Goal: Task Accomplishment & Management: Manage account settings

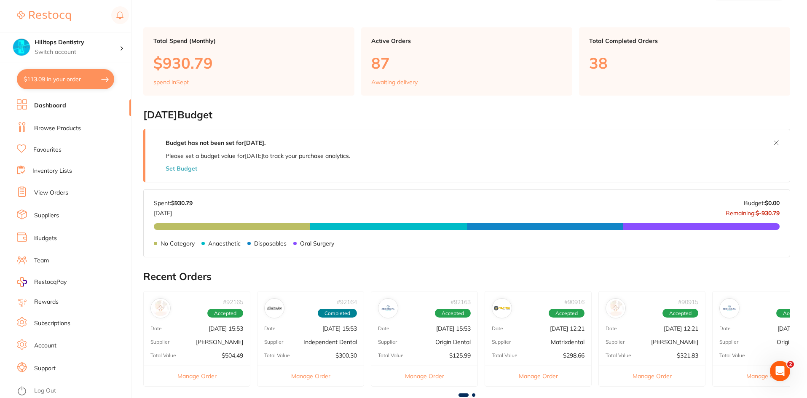
scroll to position [84, 0]
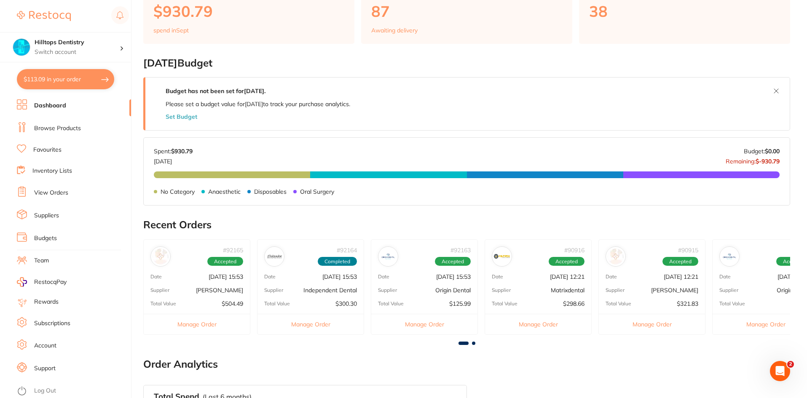
click at [206, 288] on p "[PERSON_NAME]" at bounding box center [219, 290] width 47 height 7
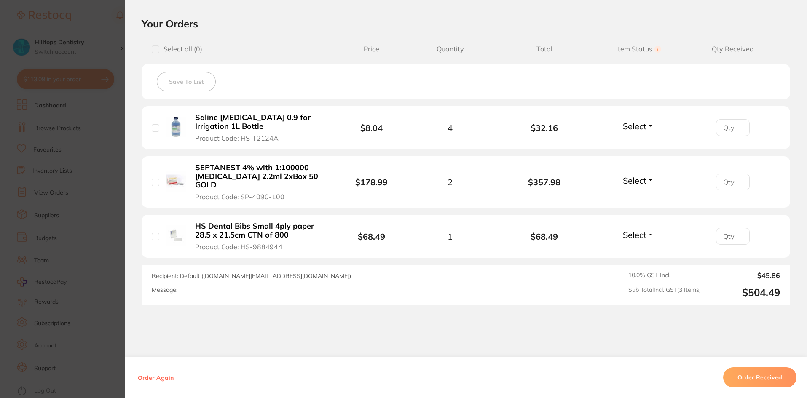
scroll to position [211, 0]
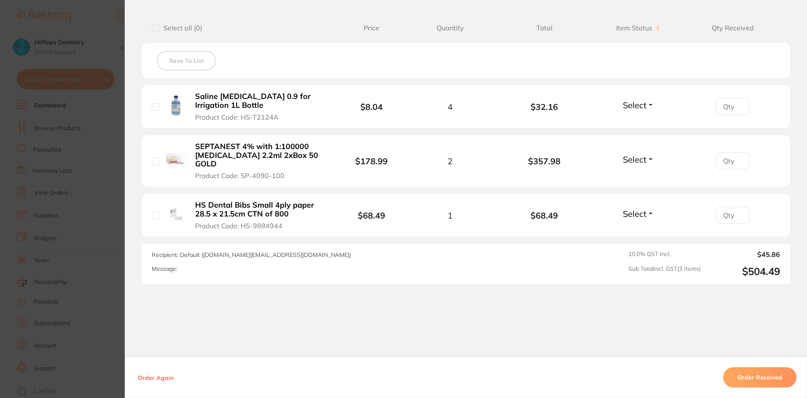
click at [152, 158] on input "checkbox" at bounding box center [156, 162] width 8 height 8
checkbox input "true"
click at [644, 158] on button "Select" at bounding box center [638, 159] width 36 height 11
click at [731, 152] on input "number" at bounding box center [733, 160] width 34 height 17
type input "2"
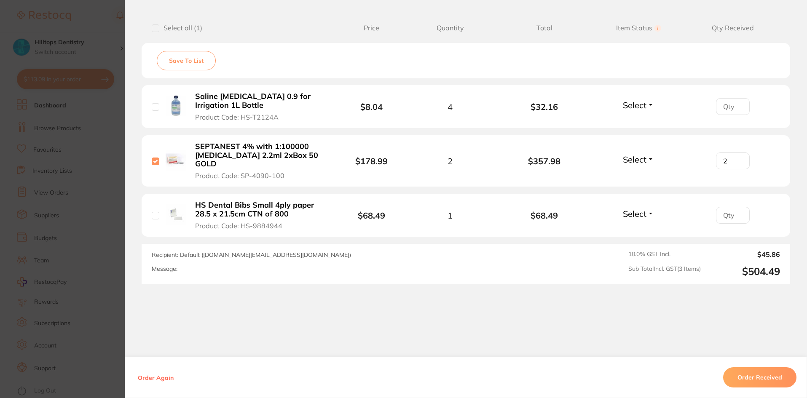
click at [637, 157] on span "Select" at bounding box center [635, 159] width 24 height 11
click at [638, 174] on span "Received" at bounding box center [638, 177] width 21 height 6
click at [155, 213] on div "HS Dental Bibs Small 4ply paper 28.5 x 21.5cm CTN of 800 Product Code: HS-98849…" at bounding box center [246, 215] width 188 height 29
click at [153, 212] on input "checkbox" at bounding box center [156, 216] width 8 height 8
checkbox input "true"
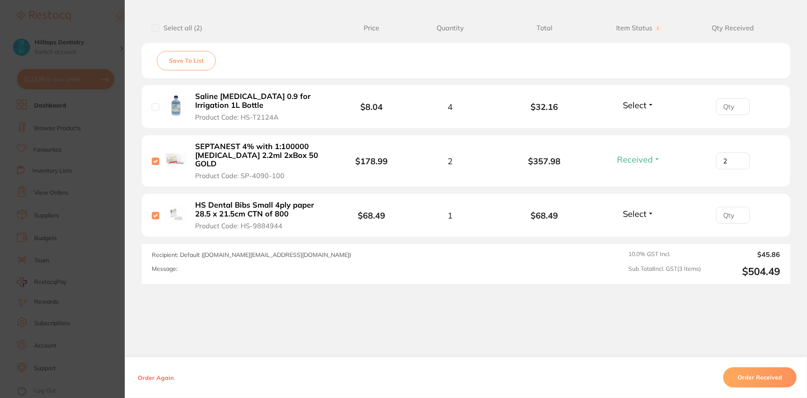
click at [628, 209] on span "Select" at bounding box center [635, 214] width 24 height 11
click at [636, 229] on span "Received" at bounding box center [638, 232] width 21 height 6
click at [643, 107] on span "Select" at bounding box center [635, 105] width 24 height 11
click at [644, 136] on span "Back Order" at bounding box center [639, 136] width 26 height 6
click at [732, 99] on input "number" at bounding box center [733, 106] width 34 height 17
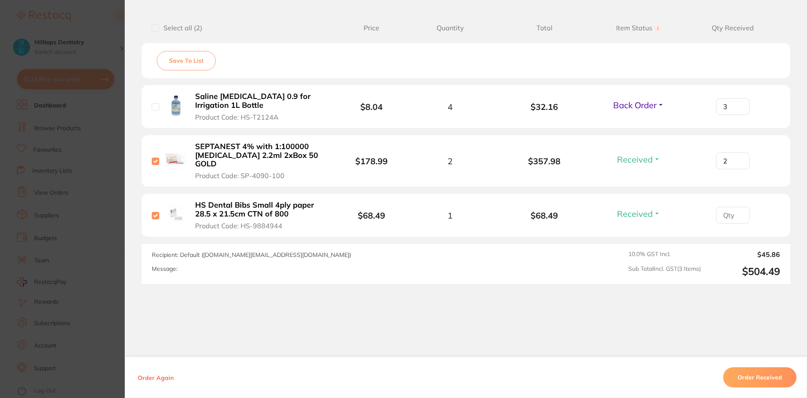
type input "3"
click at [665, 120] on li "Saline [MEDICAL_DATA] 0.9 for Irrigation 1L Bottle Product Code: HS-T2124A $8.0…" at bounding box center [466, 106] width 648 height 43
click at [154, 107] on input "checkbox" at bounding box center [156, 107] width 8 height 8
checkbox input "true"
click at [733, 208] on input "number" at bounding box center [733, 215] width 34 height 17
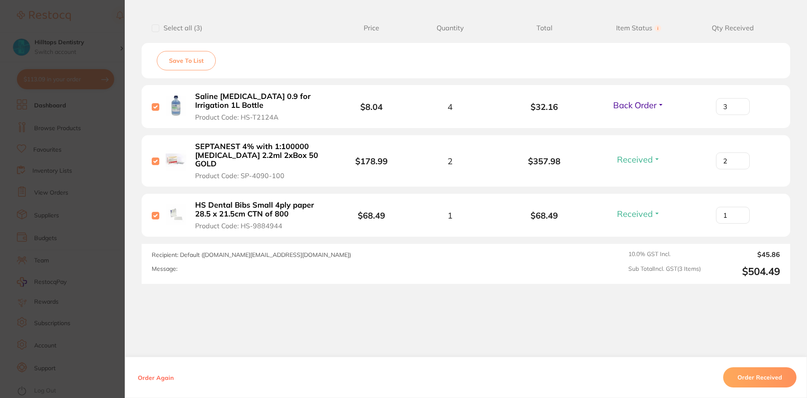
type input "1"
click at [685, 335] on div "Order ID: Restocq- 92165 Order Information 2 Received 1 Back Order Accepted Ord…" at bounding box center [466, 207] width 682 height 381
click at [115, 126] on section "Order ID: Restocq- 92165 Order Information 2 Received 1 Back Order Accepted Ord…" at bounding box center [403, 199] width 807 height 398
